Goal: Find specific page/section: Find specific page/section

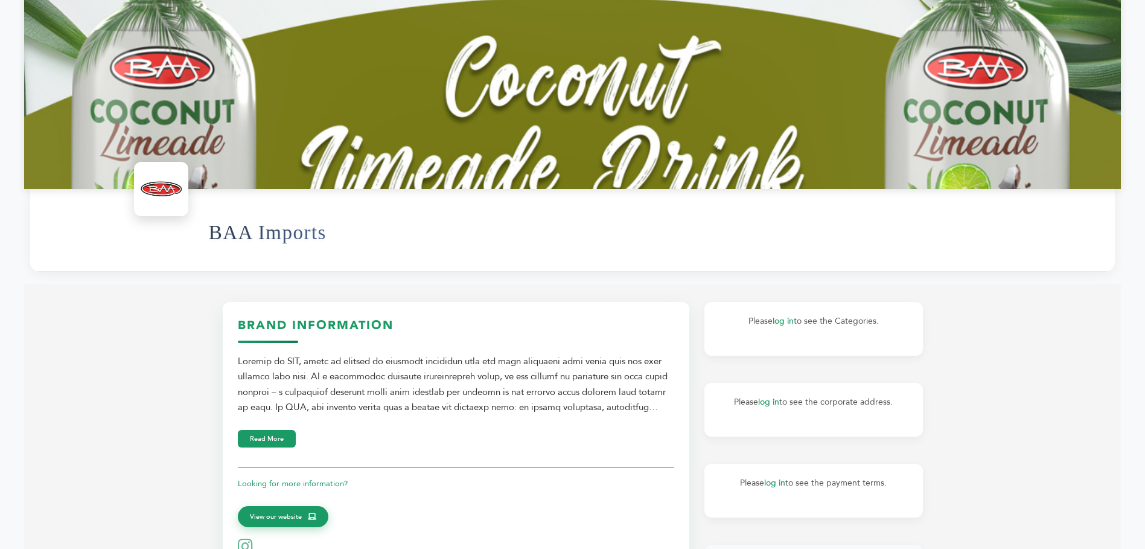
scroll to position [241, 0]
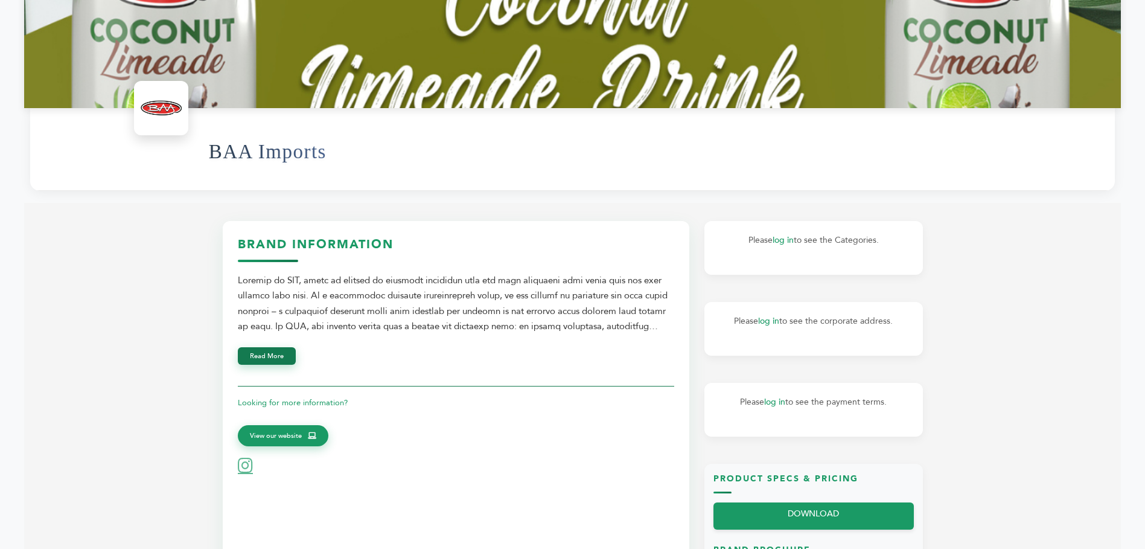
click at [278, 362] on button "Read More" at bounding box center [267, 356] width 58 height 18
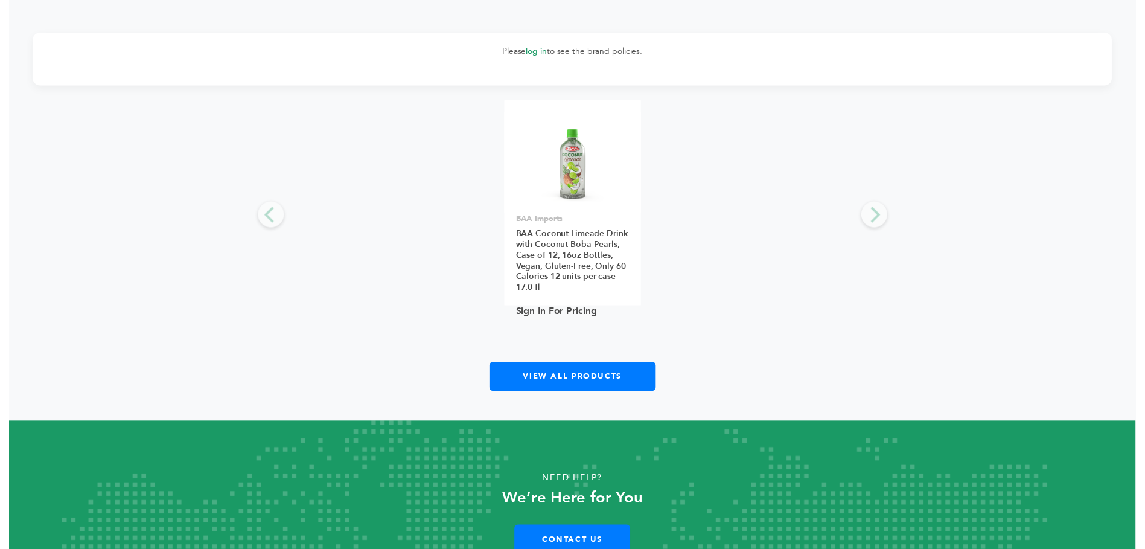
scroll to position [2030, 0]
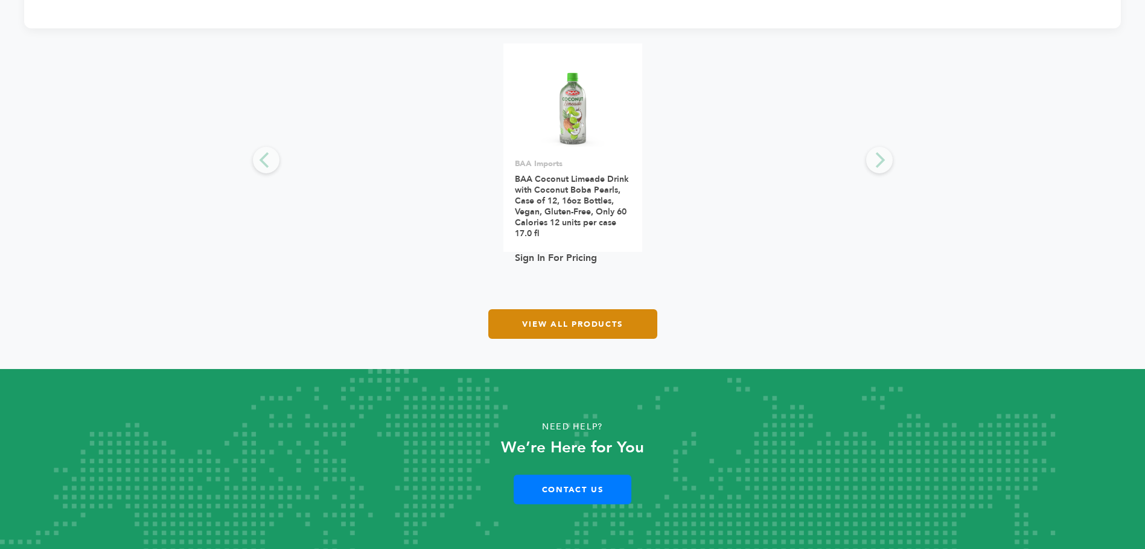
click at [569, 325] on link "View All Products" at bounding box center [572, 324] width 169 height 30
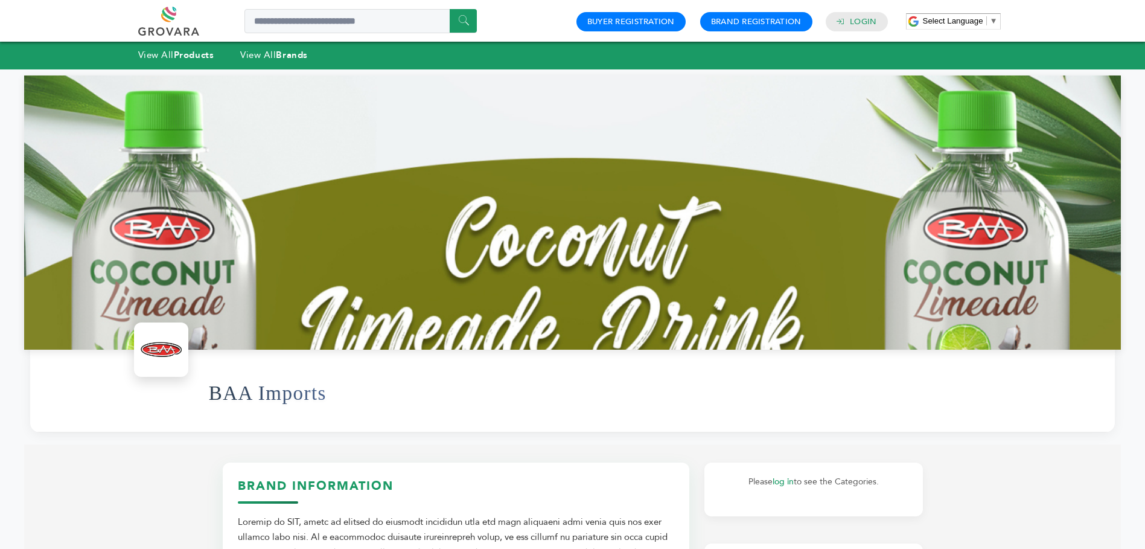
scroll to position [1948, 0]
